Goal: Task Accomplishment & Management: Manage account settings

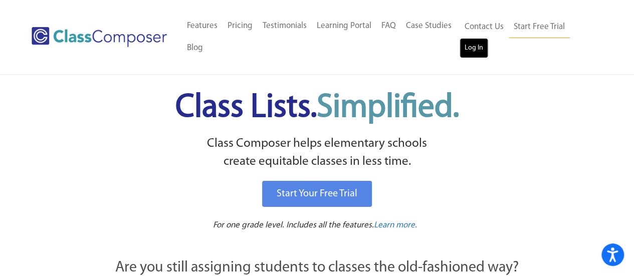
click at [470, 40] on link "Log In" at bounding box center [474, 48] width 29 height 20
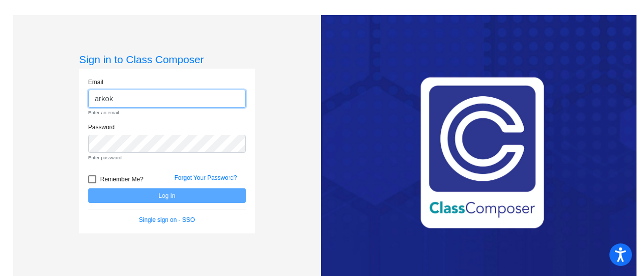
click at [151, 103] on input "arkok" at bounding box center [166, 99] width 157 height 19
type input "[EMAIL_ADDRESS][DOMAIN_NAME]"
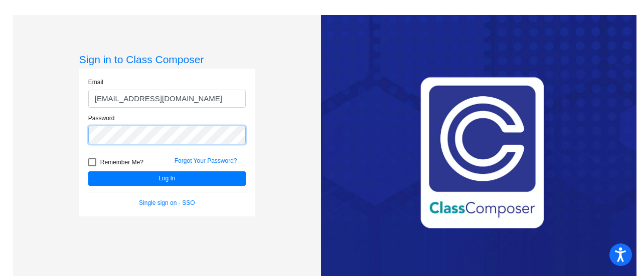
click at [88, 171] on button "Log In" at bounding box center [166, 178] width 157 height 15
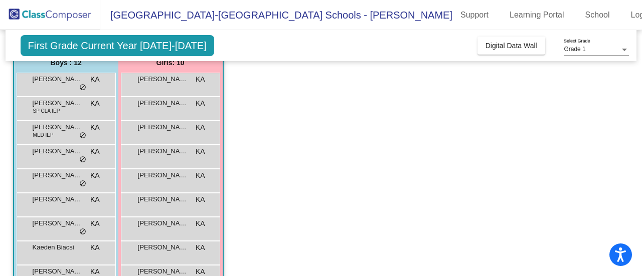
scroll to position [88, 0]
click at [37, 79] on span "Cameron Moore" at bounding box center [58, 79] width 50 height 10
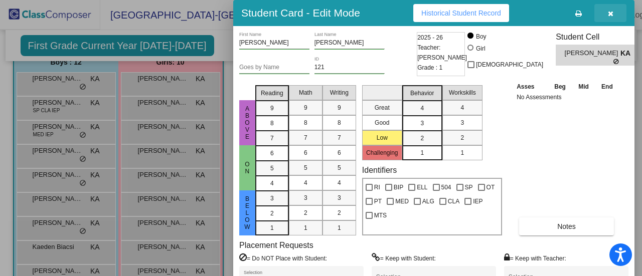
drag, startPoint x: 608, startPoint y: 13, endPoint x: 493, endPoint y: 26, distance: 116.0
click at [608, 13] on icon "button" at bounding box center [611, 13] width 6 height 7
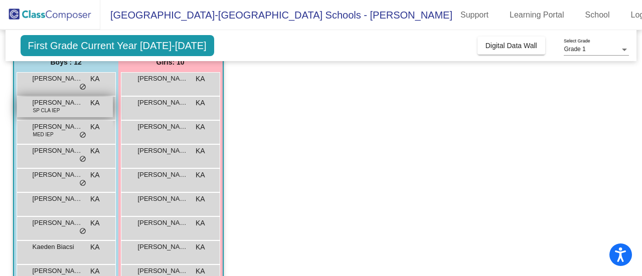
click at [52, 111] on span "SP CLA IEP" at bounding box center [46, 111] width 27 height 8
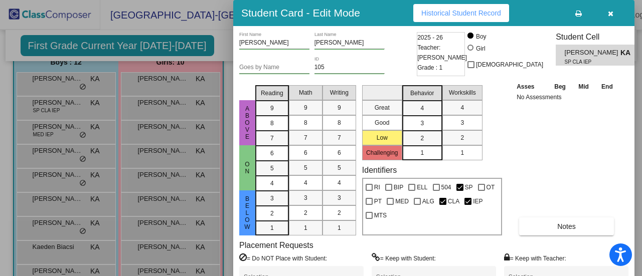
click at [612, 15] on icon "button" at bounding box center [611, 13] width 6 height 7
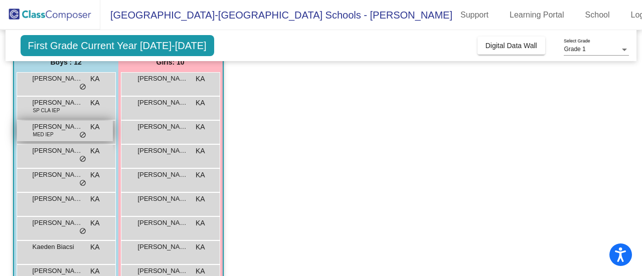
click at [61, 137] on div "Cooper Stine MED IEP KA lock do_not_disturb_alt" at bounding box center [65, 131] width 96 height 21
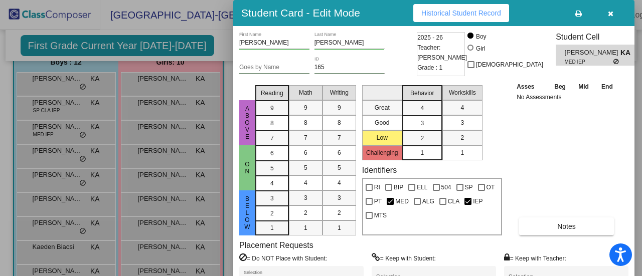
click at [614, 11] on button "button" at bounding box center [610, 13] width 32 height 18
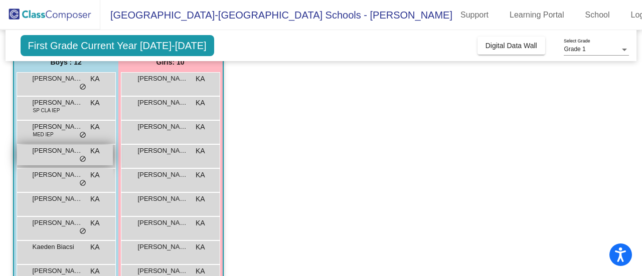
click at [65, 153] on span "Everett Slivka" at bounding box center [58, 151] width 50 height 10
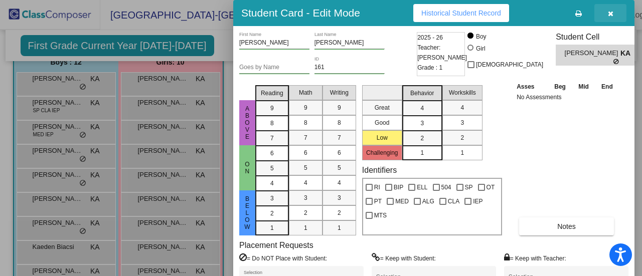
click at [610, 13] on icon "button" at bounding box center [611, 13] width 6 height 7
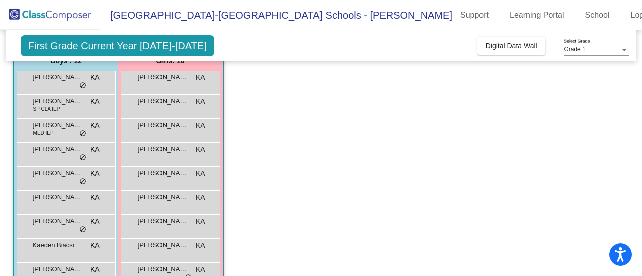
scroll to position [90, 0]
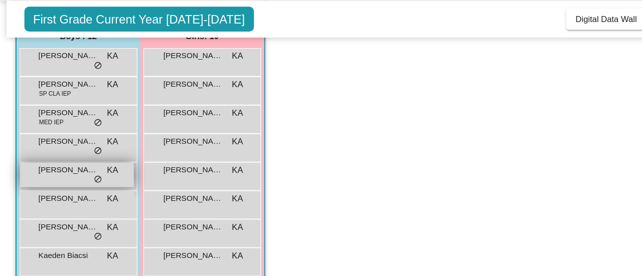
click at [46, 177] on span "Gino Farris" at bounding box center [58, 173] width 50 height 10
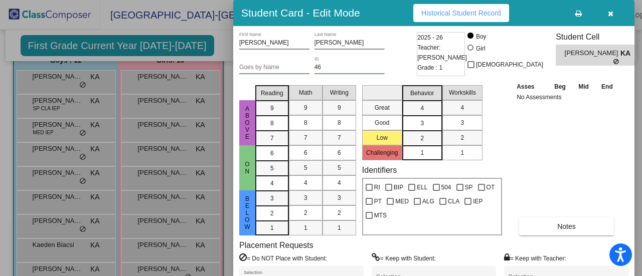
click at [611, 15] on icon "button" at bounding box center [611, 13] width 6 height 7
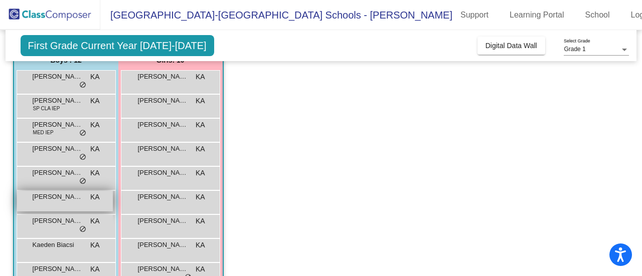
click at [29, 194] on div "Graham Kim KA lock do_not_disturb_alt" at bounding box center [65, 201] width 96 height 21
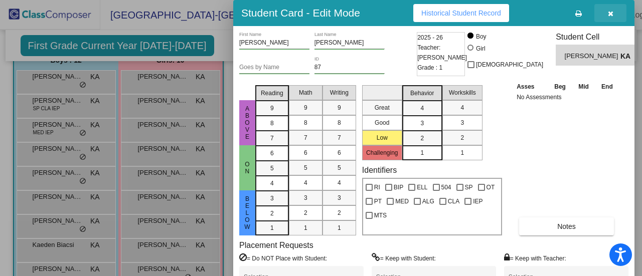
click at [608, 13] on icon "button" at bounding box center [611, 13] width 6 height 7
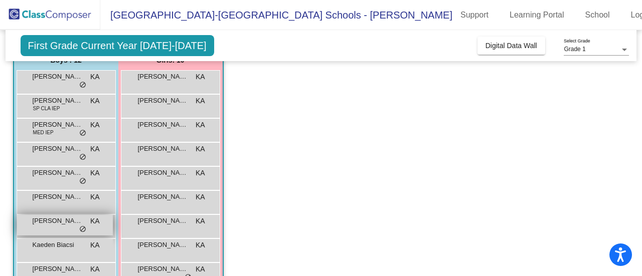
click at [54, 232] on div "Joseph Schmiedel KA lock do_not_disturb_alt" at bounding box center [65, 225] width 96 height 21
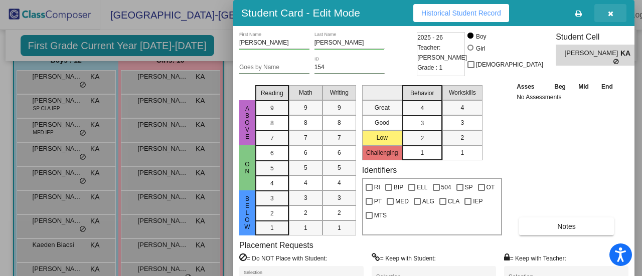
click at [609, 15] on icon "button" at bounding box center [611, 13] width 6 height 7
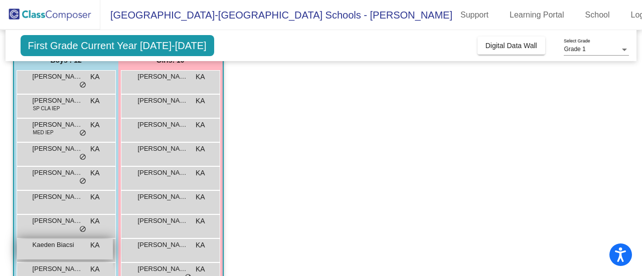
click at [80, 252] on div "Kaeden Biacsi KA lock do_not_disturb_alt" at bounding box center [65, 249] width 96 height 21
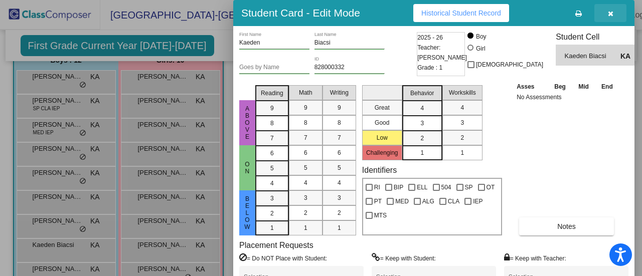
click at [608, 14] on icon "button" at bounding box center [611, 13] width 6 height 7
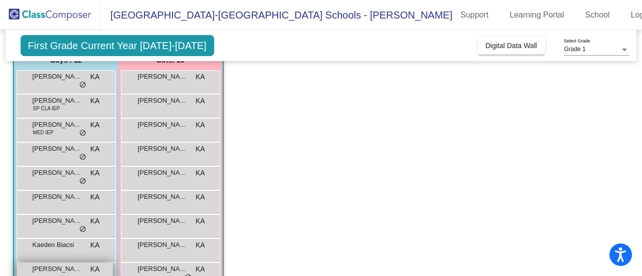
click at [77, 268] on span "Luca Impens" at bounding box center [58, 269] width 50 height 10
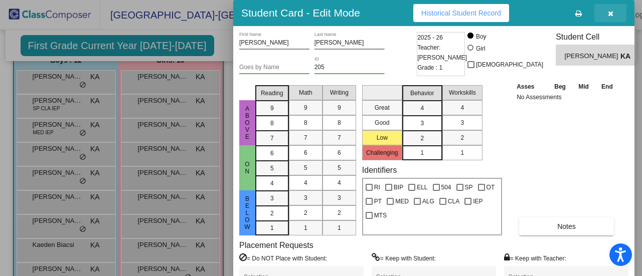
click at [607, 12] on button "button" at bounding box center [610, 13] width 32 height 18
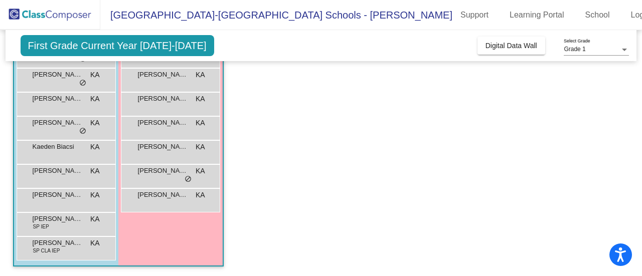
scroll to position [188, 0]
click at [75, 225] on div "Timothy Tyab SP IEP KA lock do_not_disturb_alt" at bounding box center [65, 223] width 96 height 21
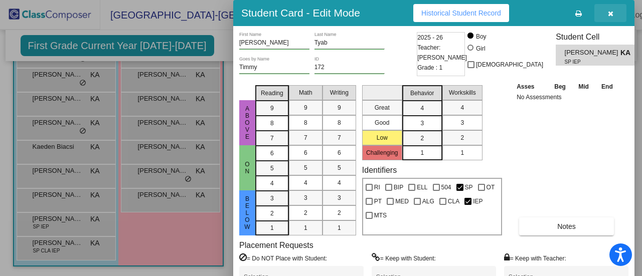
click at [611, 19] on button "button" at bounding box center [610, 13] width 32 height 18
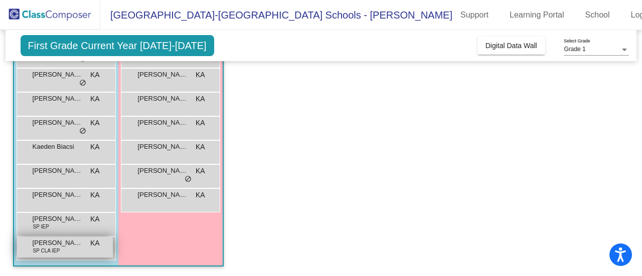
click at [70, 244] on span "William Chen" at bounding box center [58, 243] width 50 height 10
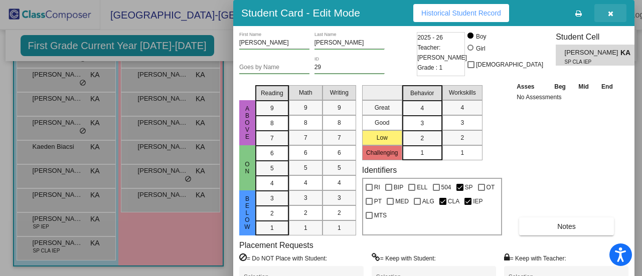
click at [606, 18] on button "button" at bounding box center [610, 13] width 32 height 18
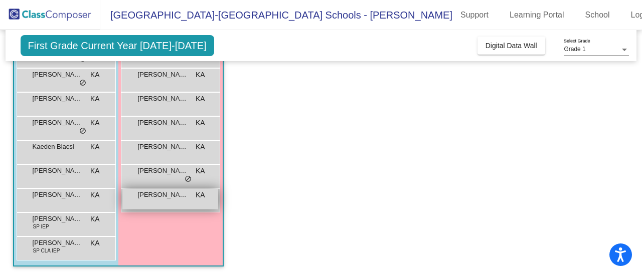
click at [182, 202] on div "Ophelia Stamper KA lock do_not_disturb_alt" at bounding box center [170, 199] width 96 height 21
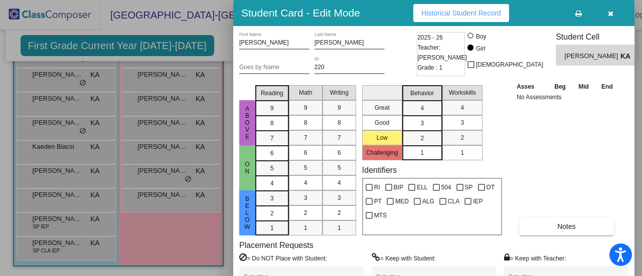
click at [615, 10] on button "button" at bounding box center [610, 13] width 32 height 18
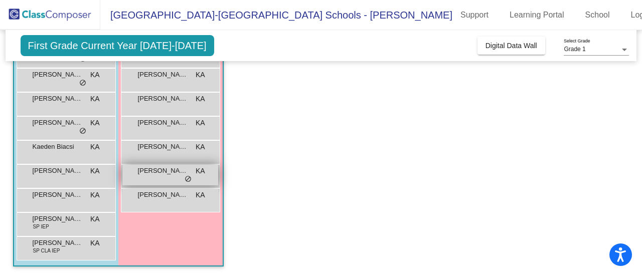
click at [141, 181] on div "Naomi Herman KA lock do_not_disturb_alt" at bounding box center [170, 175] width 96 height 21
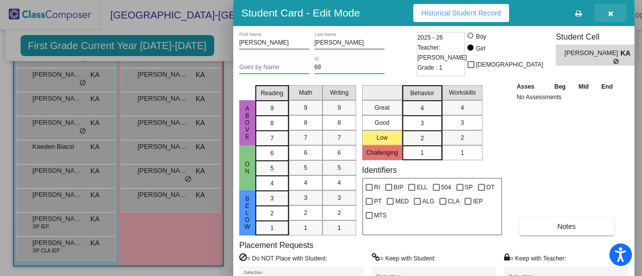
click at [611, 10] on span "button" at bounding box center [611, 13] width 6 height 8
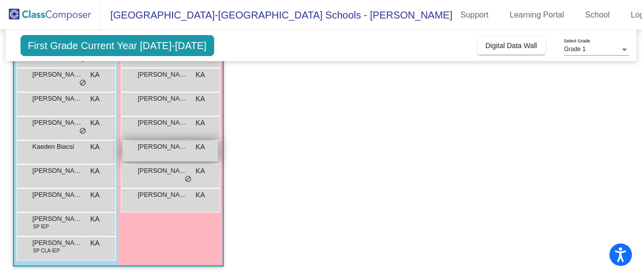
click at [164, 149] on span "Naomi Calzado" at bounding box center [163, 147] width 50 height 10
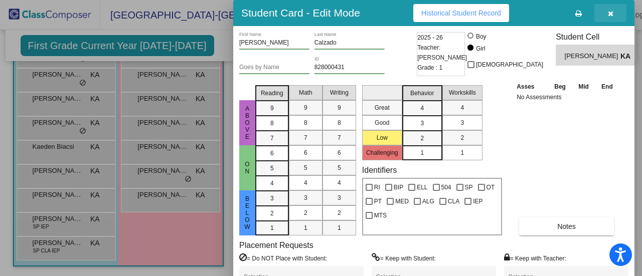
click at [612, 15] on icon "button" at bounding box center [611, 13] width 6 height 7
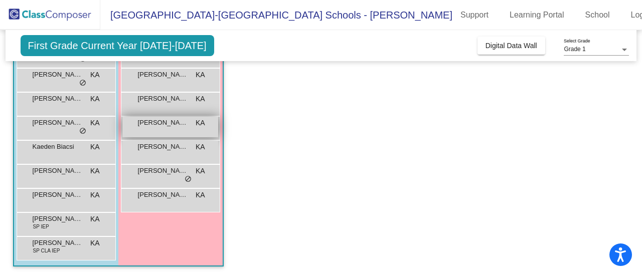
click at [164, 128] on div "Luna Sudnick KA lock do_not_disturb_alt" at bounding box center [170, 127] width 96 height 21
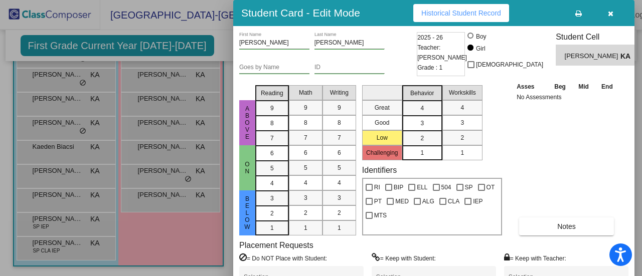
click at [611, 16] on icon "button" at bounding box center [611, 13] width 6 height 7
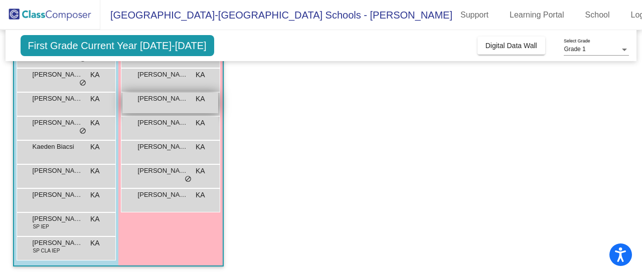
click at [169, 103] on span "Lettie Krieg" at bounding box center [163, 99] width 50 height 10
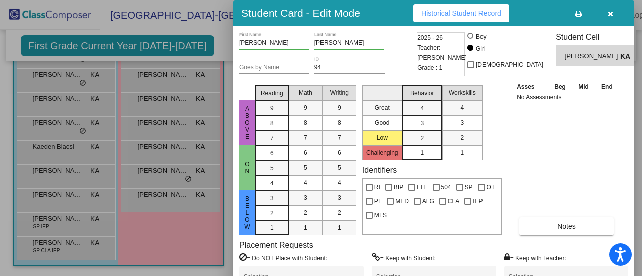
click at [609, 14] on icon "button" at bounding box center [611, 13] width 6 height 7
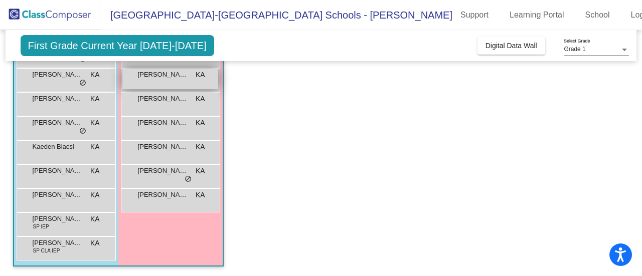
click at [160, 78] on span "Lainey Kopp" at bounding box center [163, 75] width 50 height 10
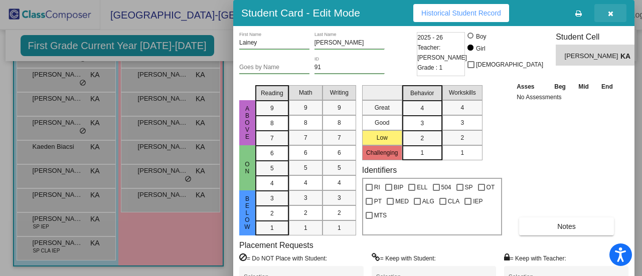
click at [609, 18] on button "button" at bounding box center [610, 13] width 32 height 18
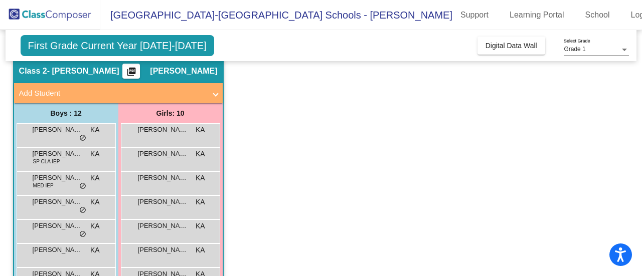
scroll to position [31, 0]
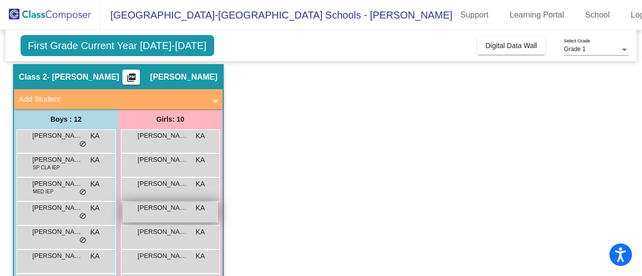
click at [159, 210] on span "Laci Glasser" at bounding box center [163, 208] width 50 height 10
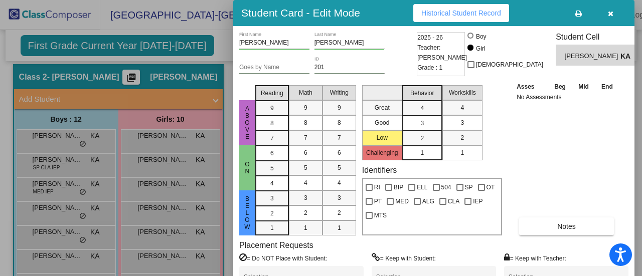
click at [606, 16] on button "button" at bounding box center [610, 13] width 32 height 18
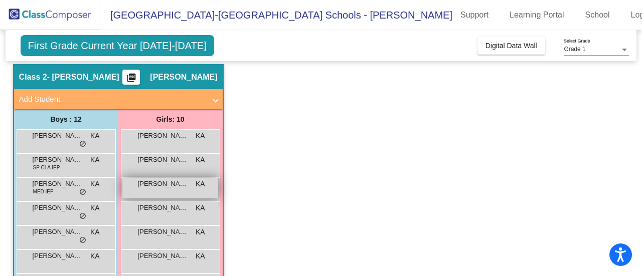
click at [150, 184] on span "Avery Midlik" at bounding box center [163, 184] width 50 height 10
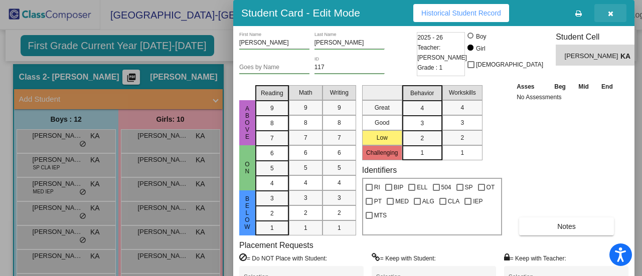
click at [608, 15] on icon "button" at bounding box center [611, 13] width 6 height 7
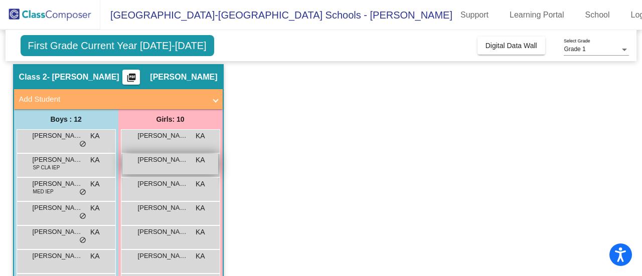
click at [168, 170] on div "Adilynn Tipton KA lock do_not_disturb_alt" at bounding box center [170, 164] width 96 height 21
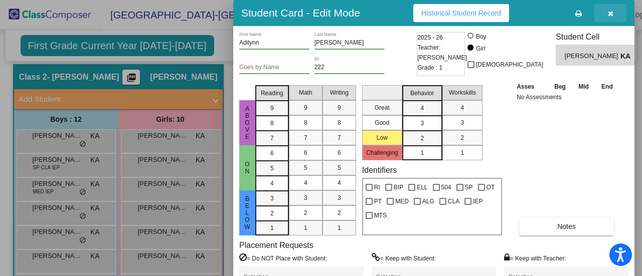
click at [606, 9] on button "button" at bounding box center [610, 13] width 32 height 18
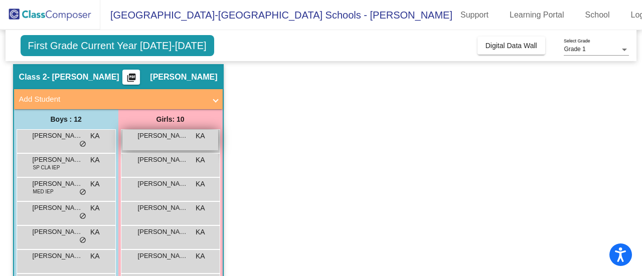
click at [158, 145] on div "Abigail Provenzano KA lock do_not_disturb_alt" at bounding box center [170, 140] width 96 height 21
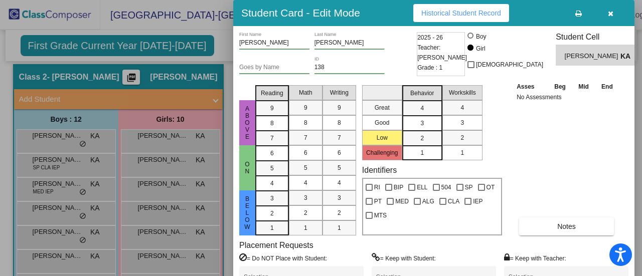
click at [609, 12] on icon "button" at bounding box center [611, 13] width 6 height 7
